Goal: Task Accomplishment & Management: Manage account settings

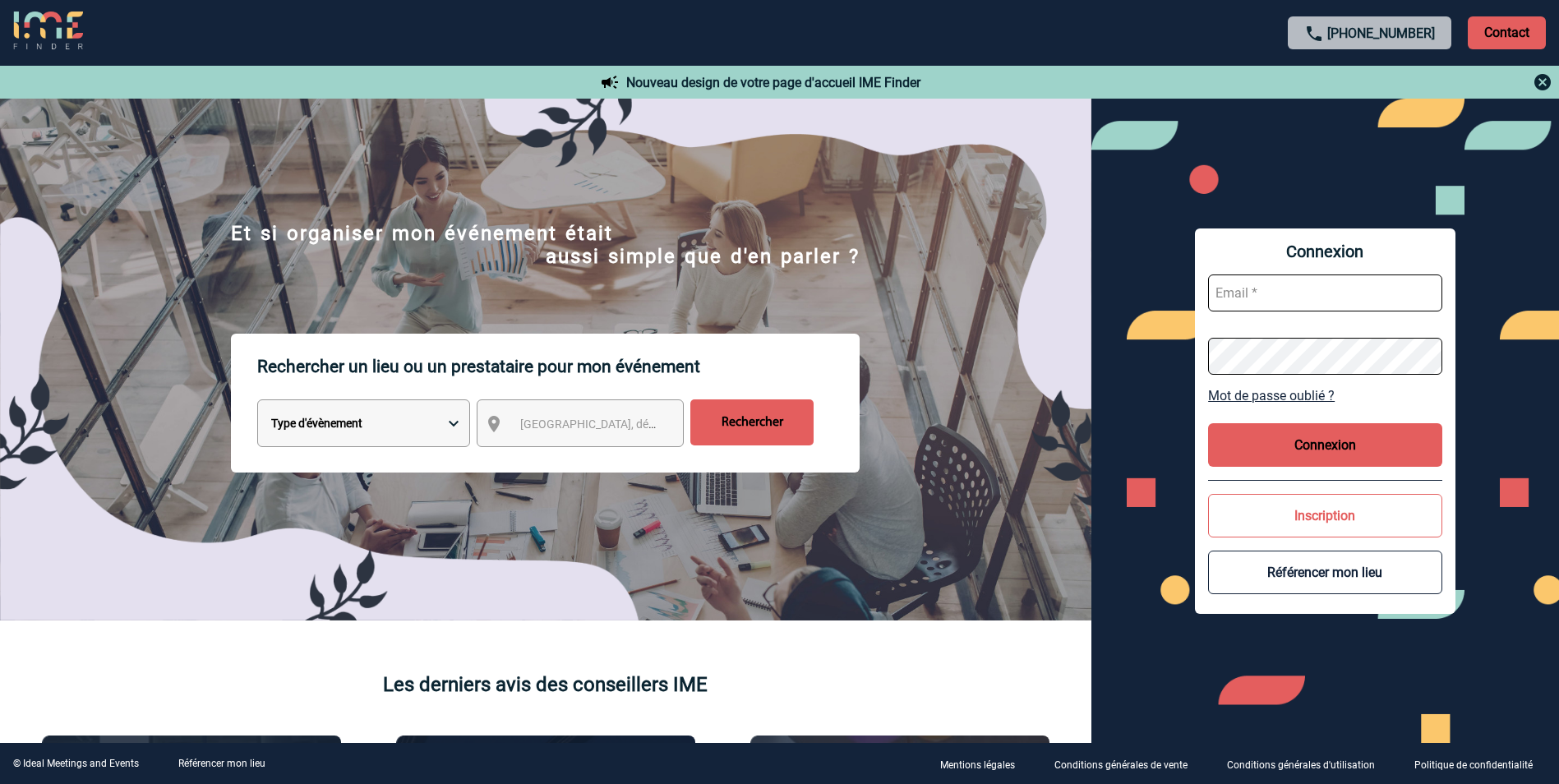
type input "[PERSON_NAME][EMAIL_ADDRESS][DOMAIN_NAME]"
click at [1387, 418] on div "Connexion [PERSON_NAME][EMAIL_ADDRESS][DOMAIN_NAME] Mot de passe oublié ? Conne…" at bounding box center [1325, 421] width 260 height 386
click at [1375, 429] on button "Connexion" at bounding box center [1325, 445] width 234 height 44
